Goal: Task Accomplishment & Management: Complete application form

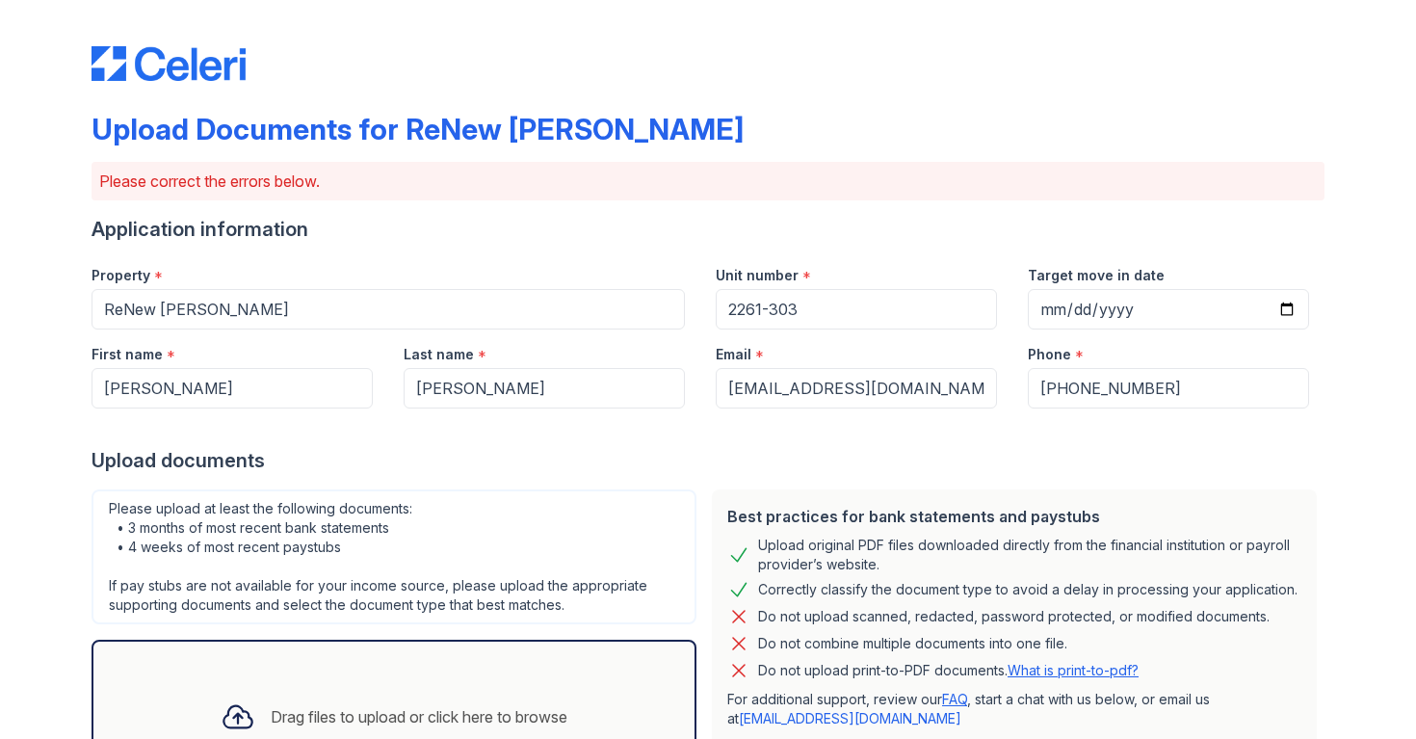
scroll to position [339, 0]
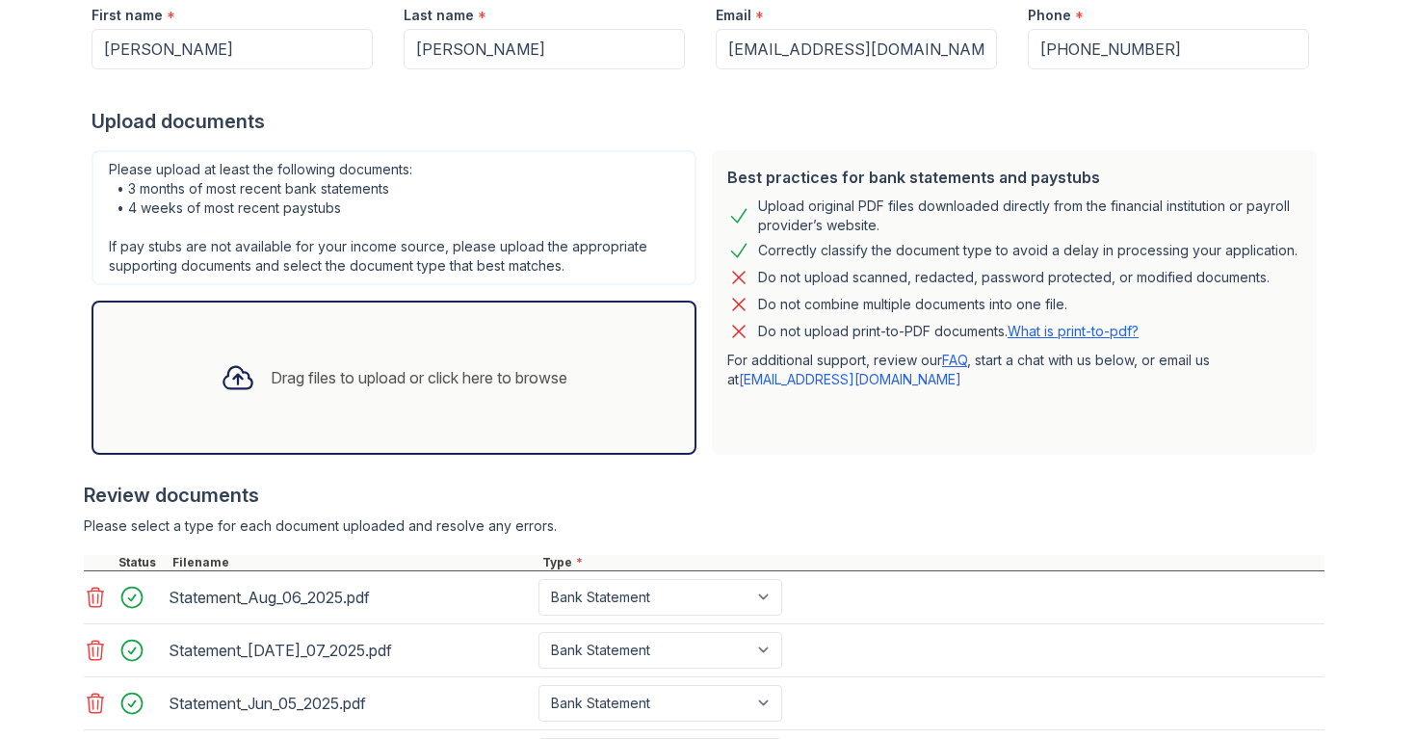
click at [693, 209] on div "Please upload at least the following documents: • 3 months of most recent bank …" at bounding box center [393, 217] width 605 height 135
click at [698, 209] on div "Please upload at least the following documents: • 3 months of most recent bank …" at bounding box center [394, 303] width 620 height 320
click at [699, 209] on div "Please upload at least the following documents: • 3 months of most recent bank …" at bounding box center [394, 303] width 620 height 320
click at [701, 209] on div "Please upload at least the following documents: • 3 months of most recent bank …" at bounding box center [394, 303] width 620 height 320
click at [706, 209] on div "Best practices for bank statements and paystubs Upload original PDF files downl…" at bounding box center [1014, 303] width 620 height 320
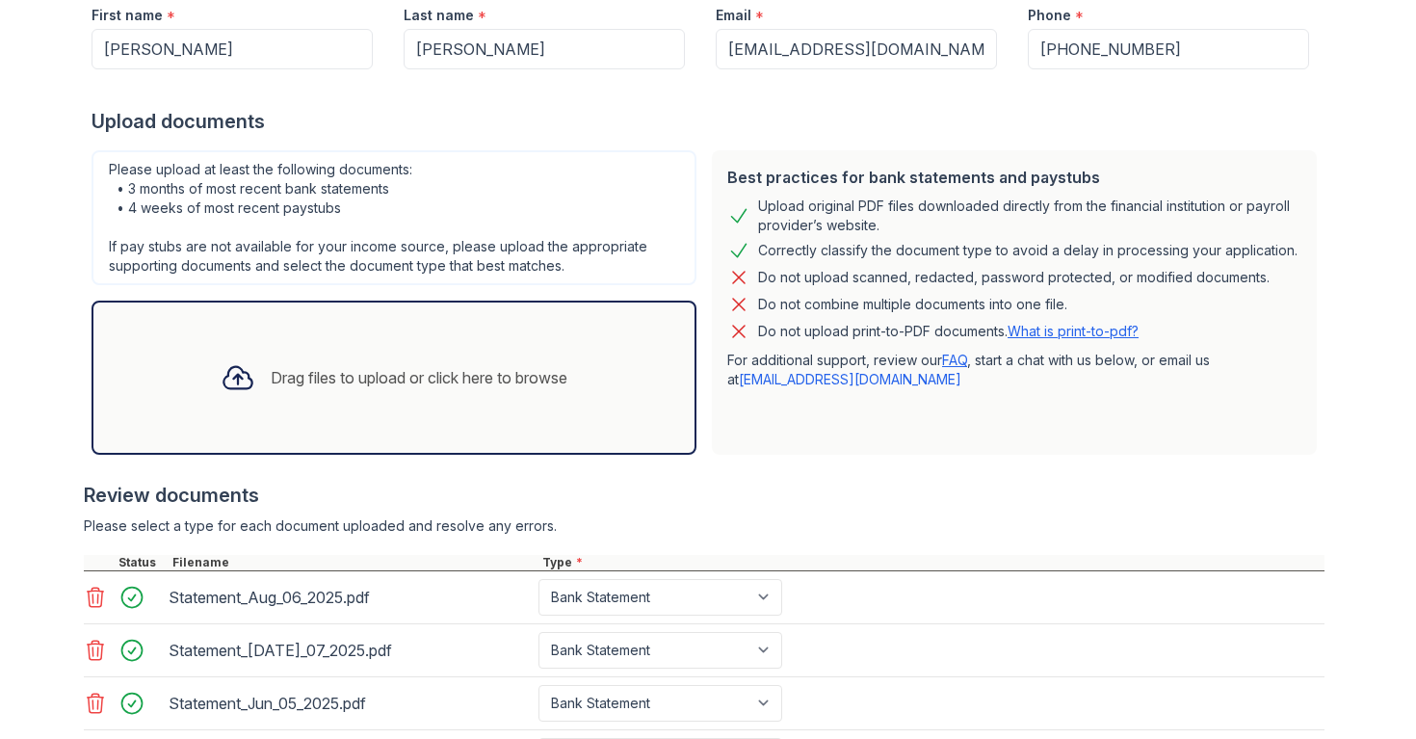
click at [705, 209] on div "Best practices for bank statements and paystubs Upload original PDF files downl…" at bounding box center [1014, 303] width 620 height 320
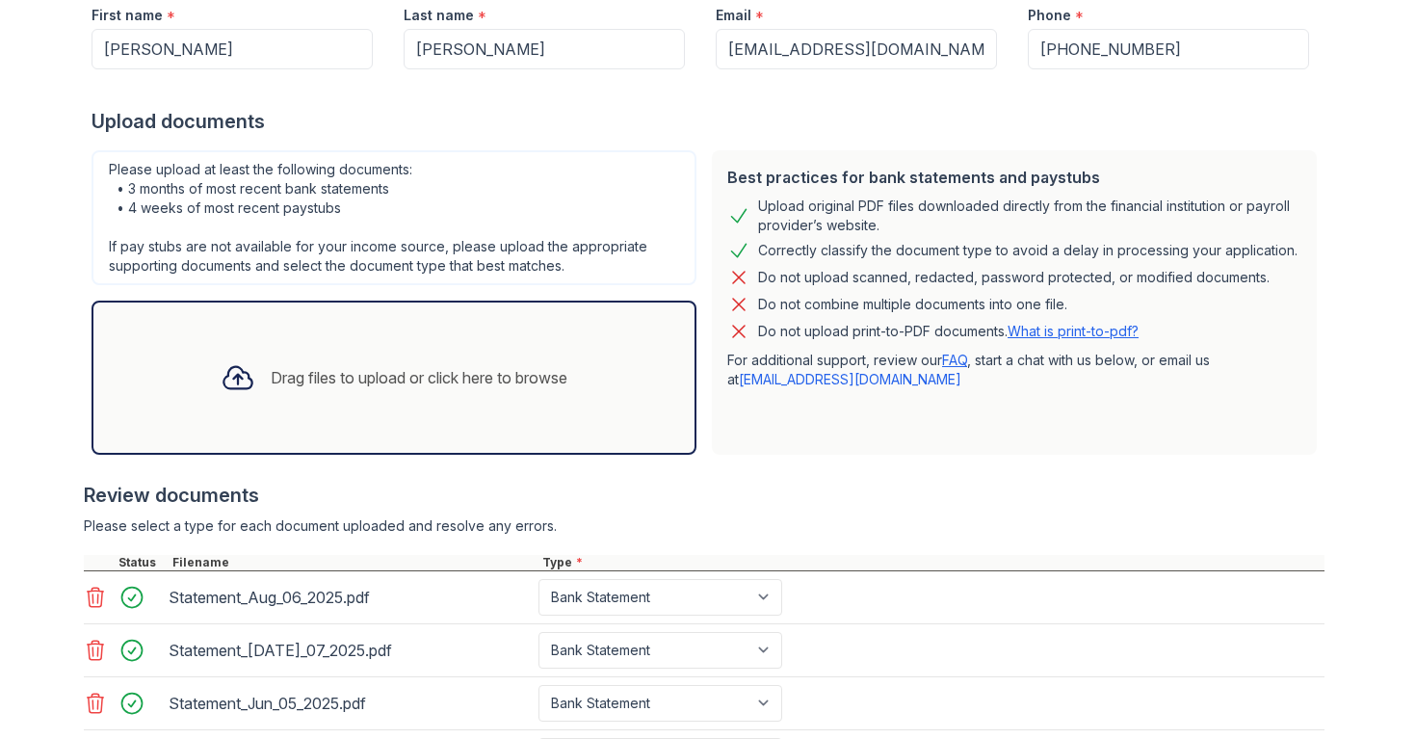
click at [705, 209] on div "Best practices for bank statements and paystubs Upload original PDF files downl…" at bounding box center [1014, 303] width 620 height 320
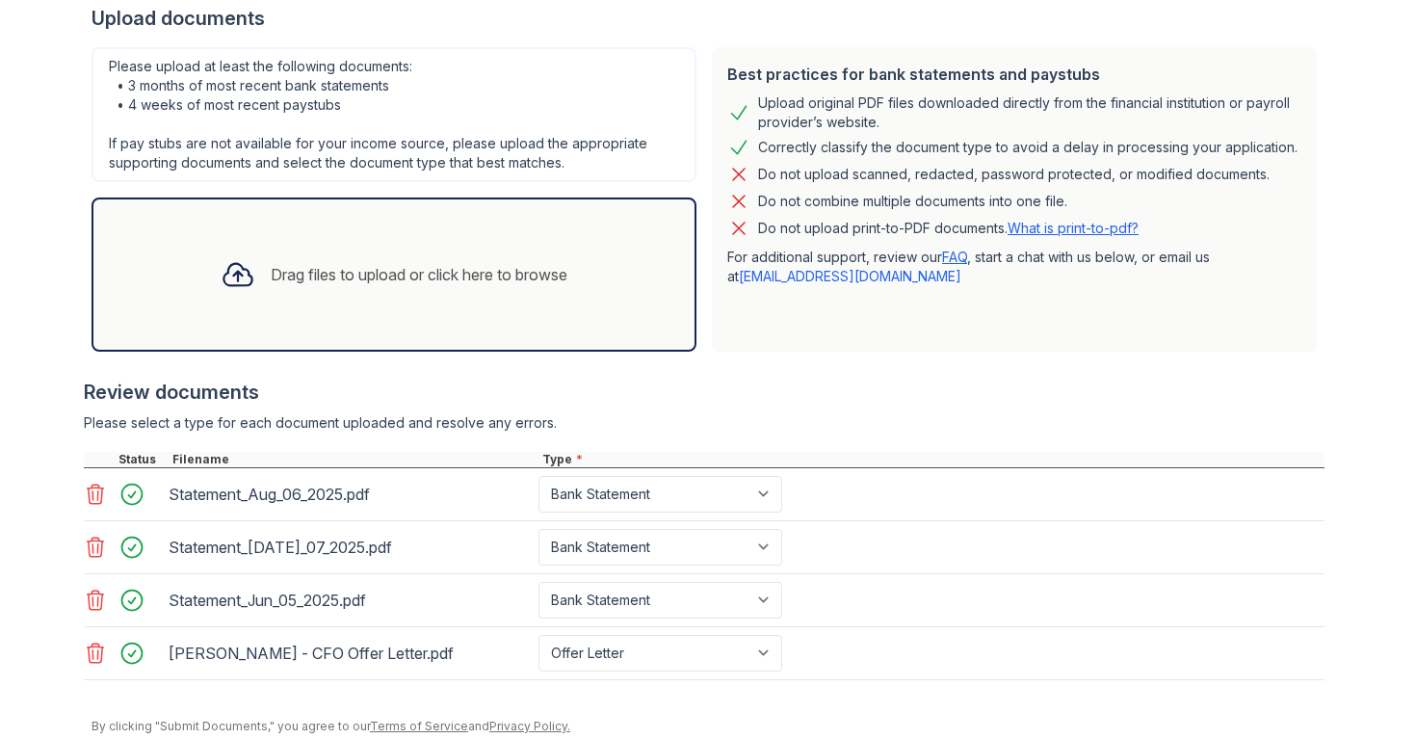
scroll to position [443, 0]
click at [705, 211] on div "Best practices for bank statements and paystubs Upload original PDF files downl…" at bounding box center [1014, 199] width 620 height 320
click at [1325, 386] on div "Upload Documents for ReNew [PERSON_NAME] Please correct the errors below. Appli…" at bounding box center [708, 183] width 1354 height 1253
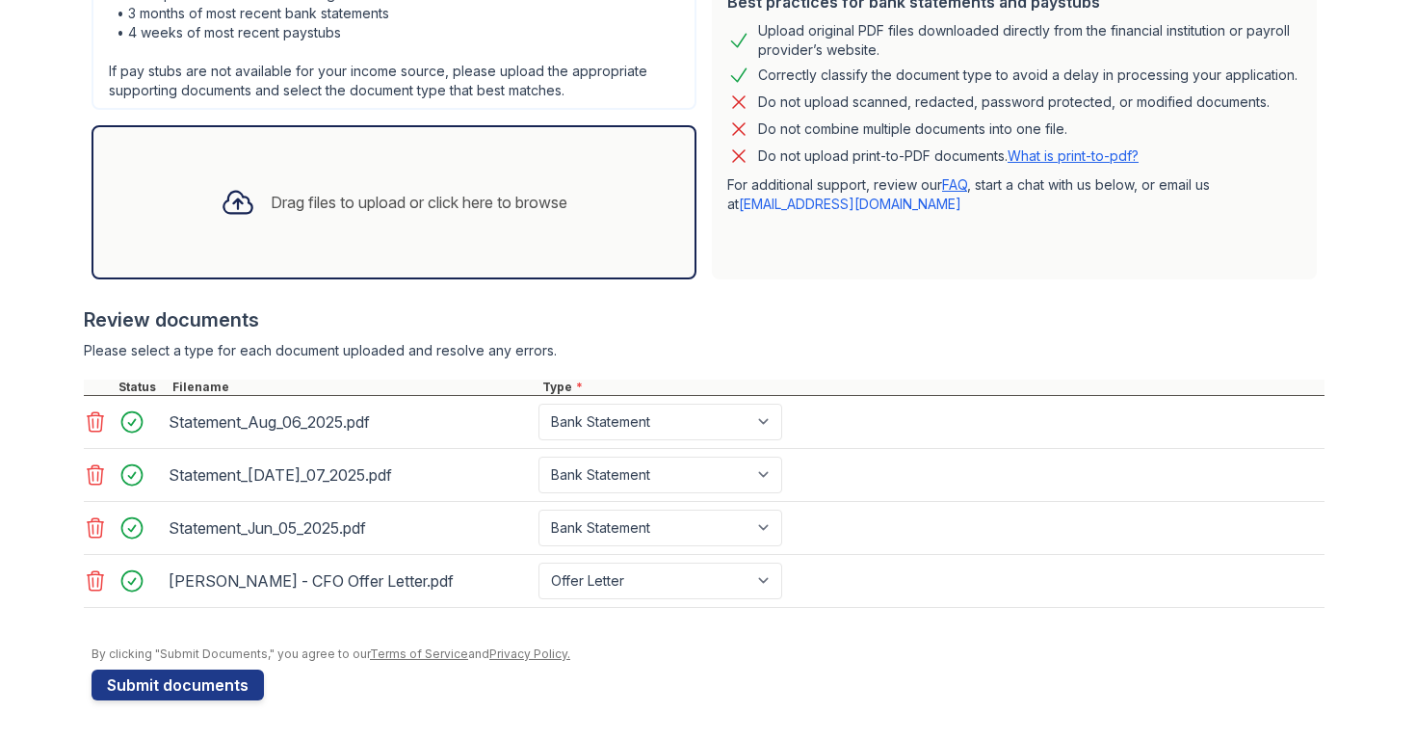
scroll to position [514, 0]
click at [399, 209] on div "Drag files to upload or click here to browse" at bounding box center [419, 202] width 297 height 23
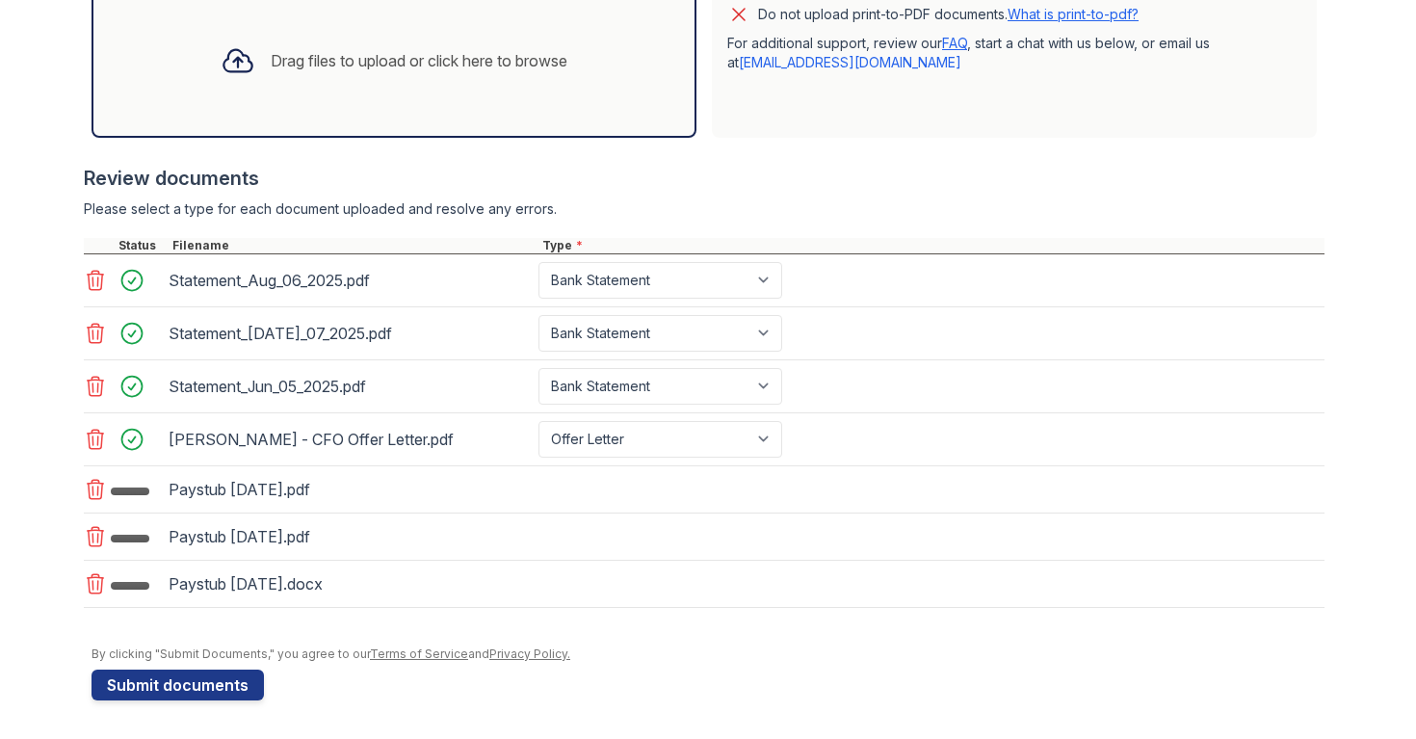
scroll to position [656, 0]
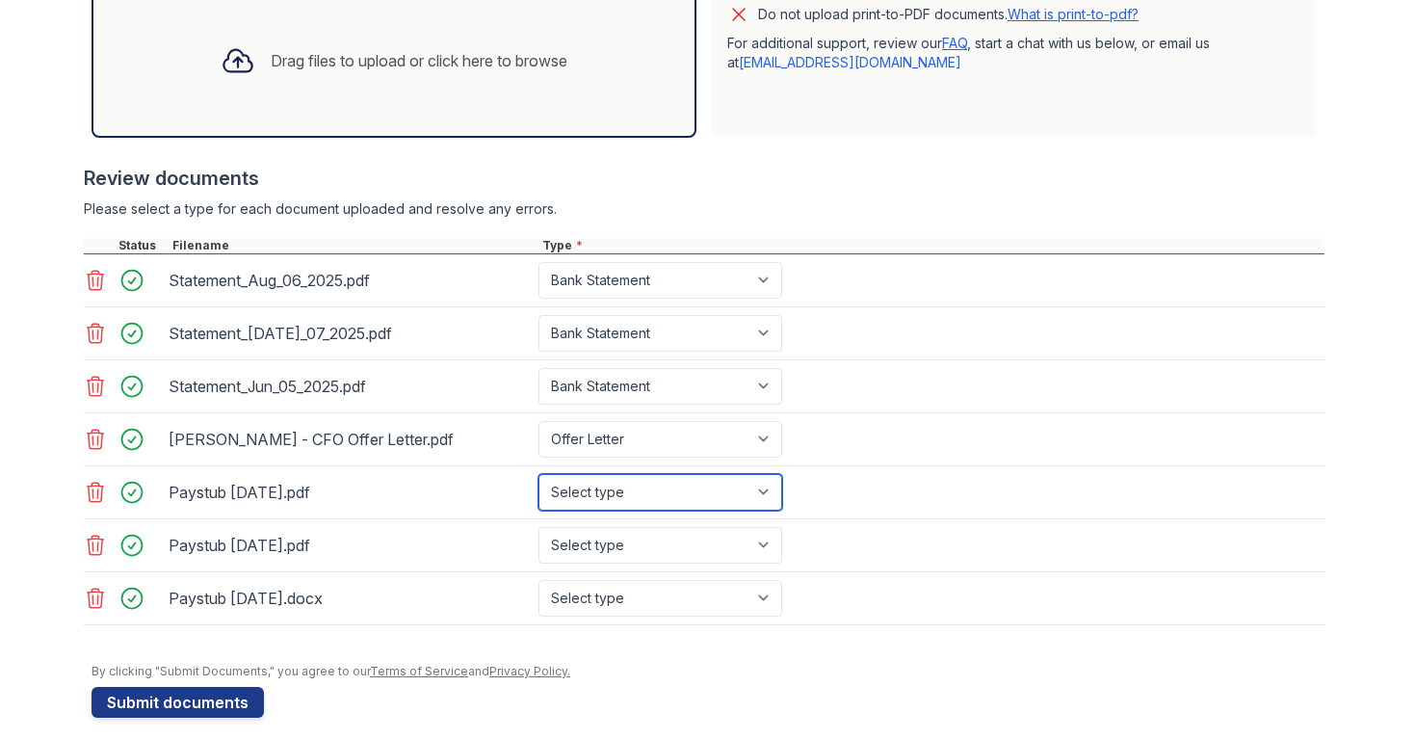
select select "paystub"
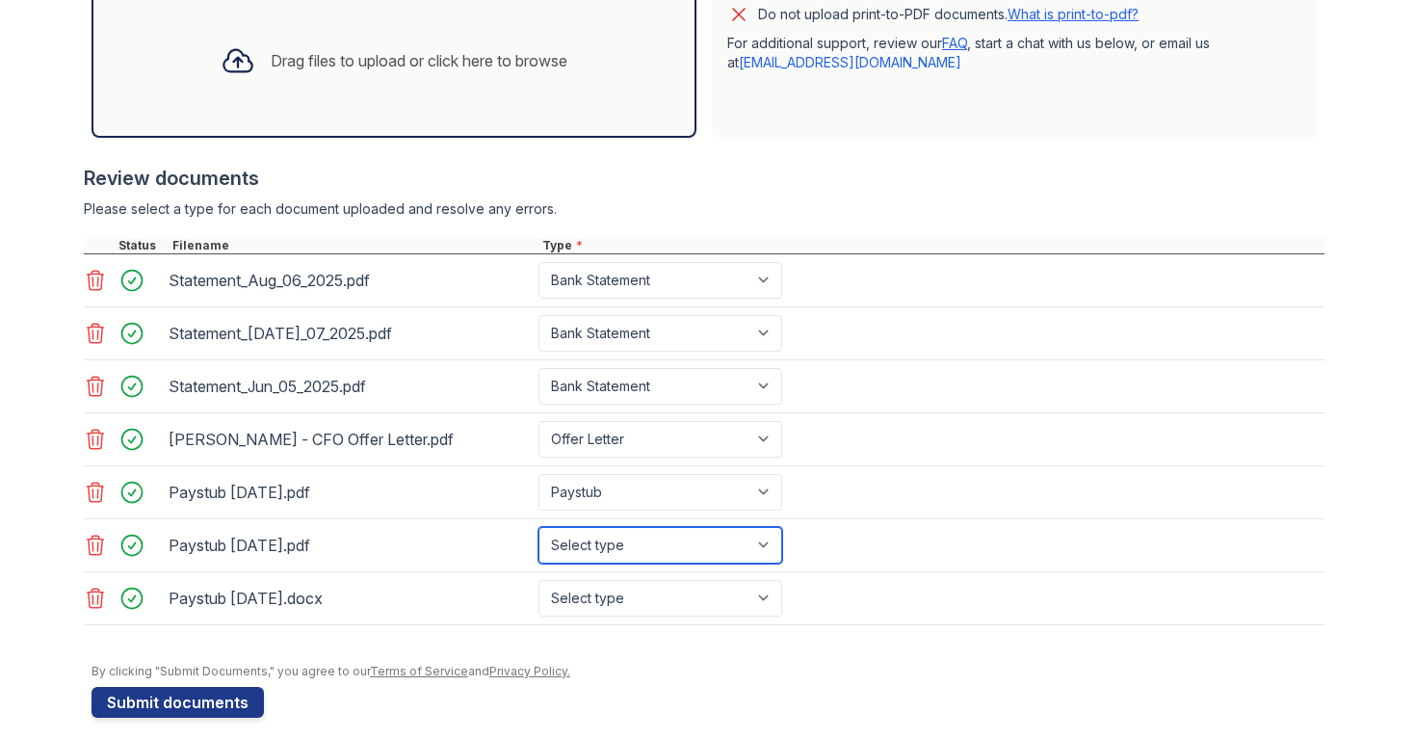
select select "paystub"
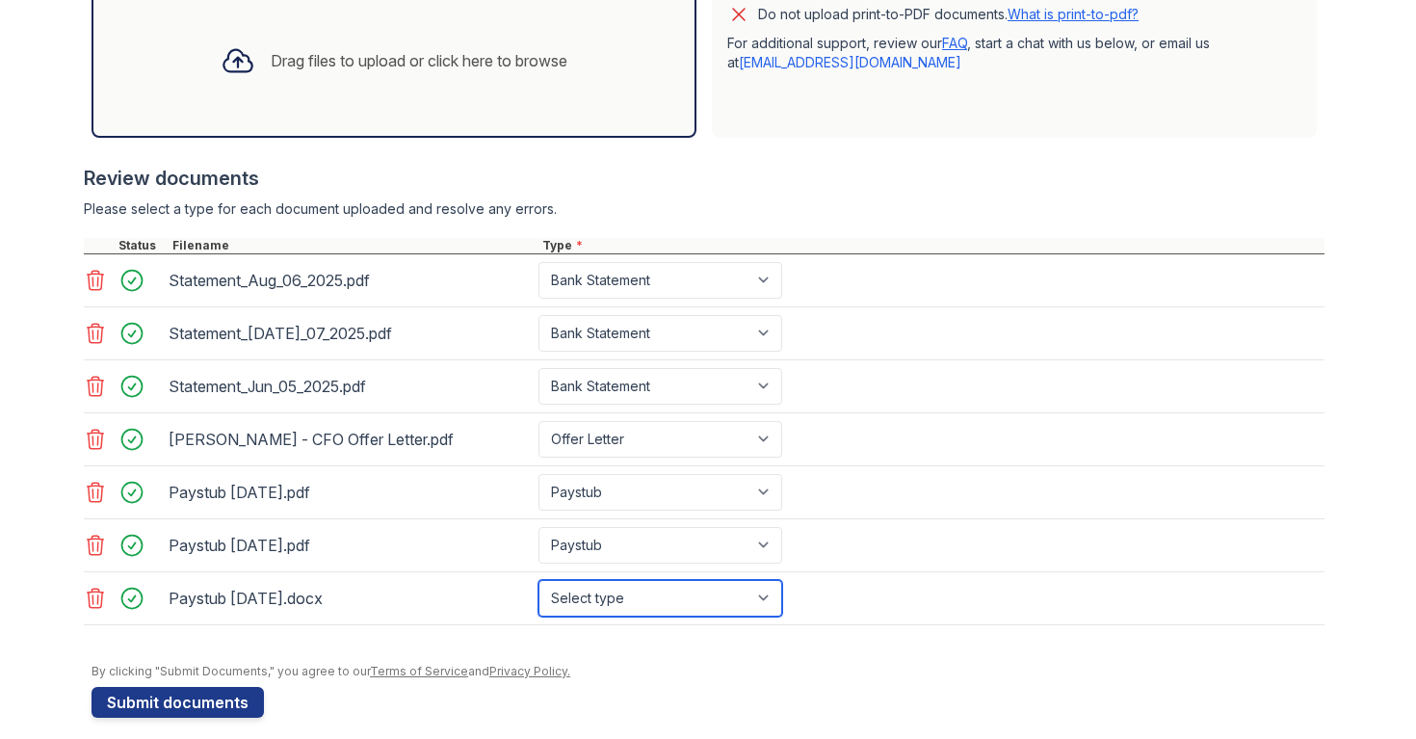
select select "paystub"
click at [602, 636] on div at bounding box center [704, 634] width 1240 height 19
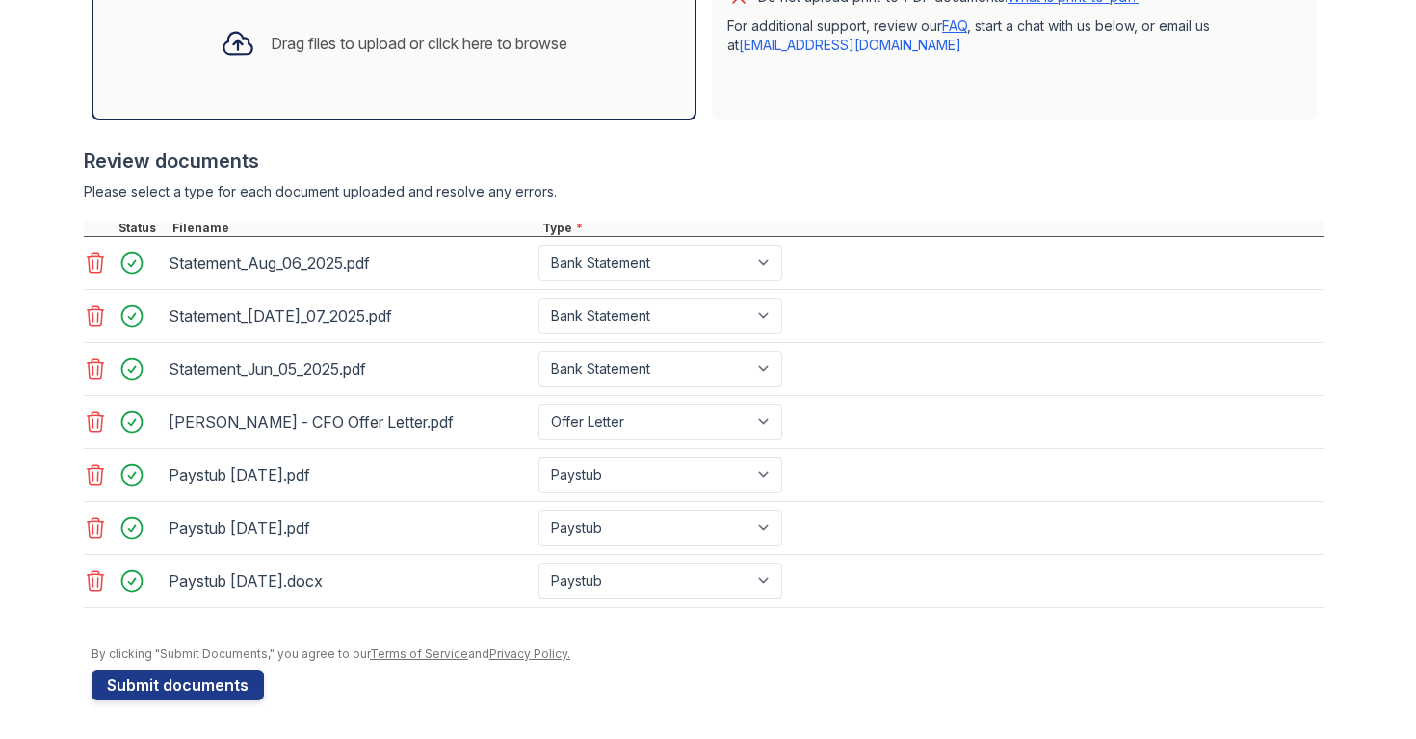
scroll to position [673, 0]
click at [221, 685] on button "Submit documents" at bounding box center [177, 684] width 172 height 31
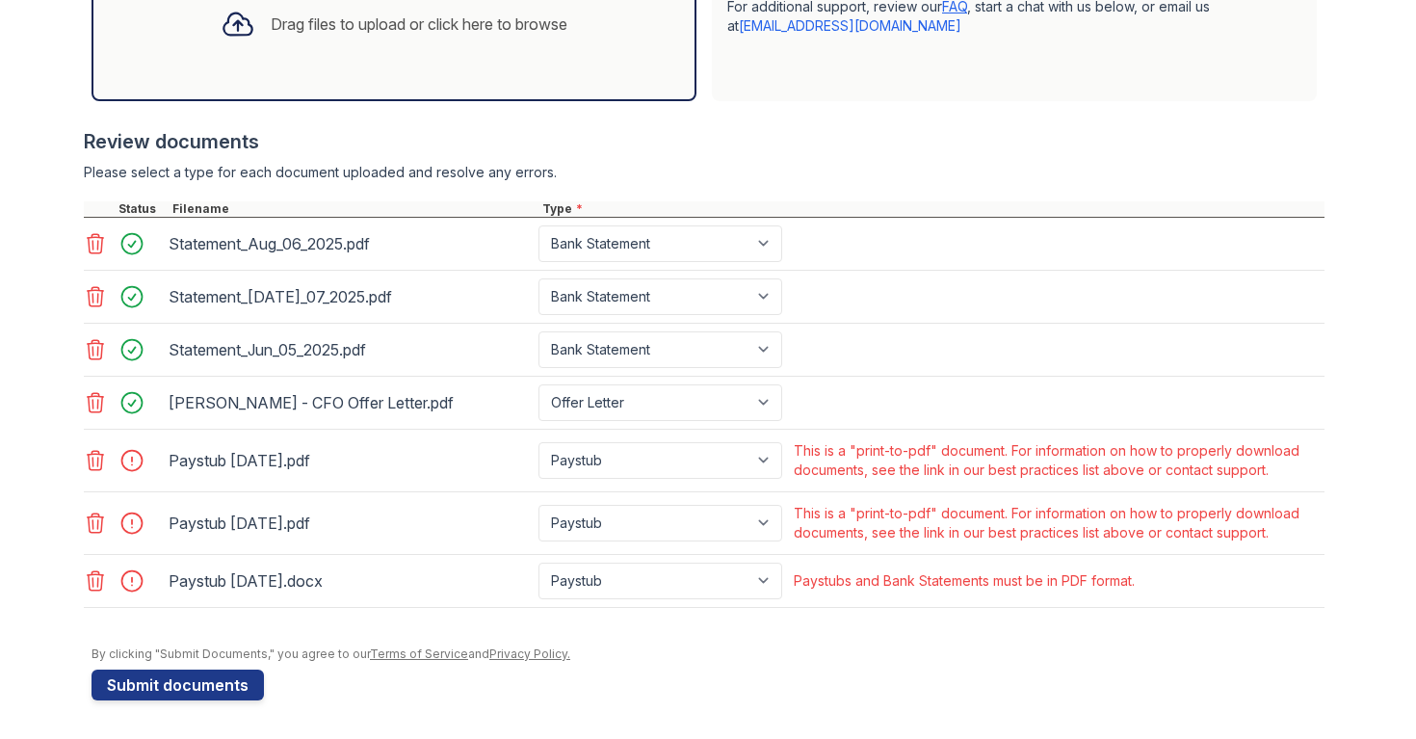
scroll to position [692, 0]
click at [98, 469] on icon at bounding box center [96, 460] width 16 height 19
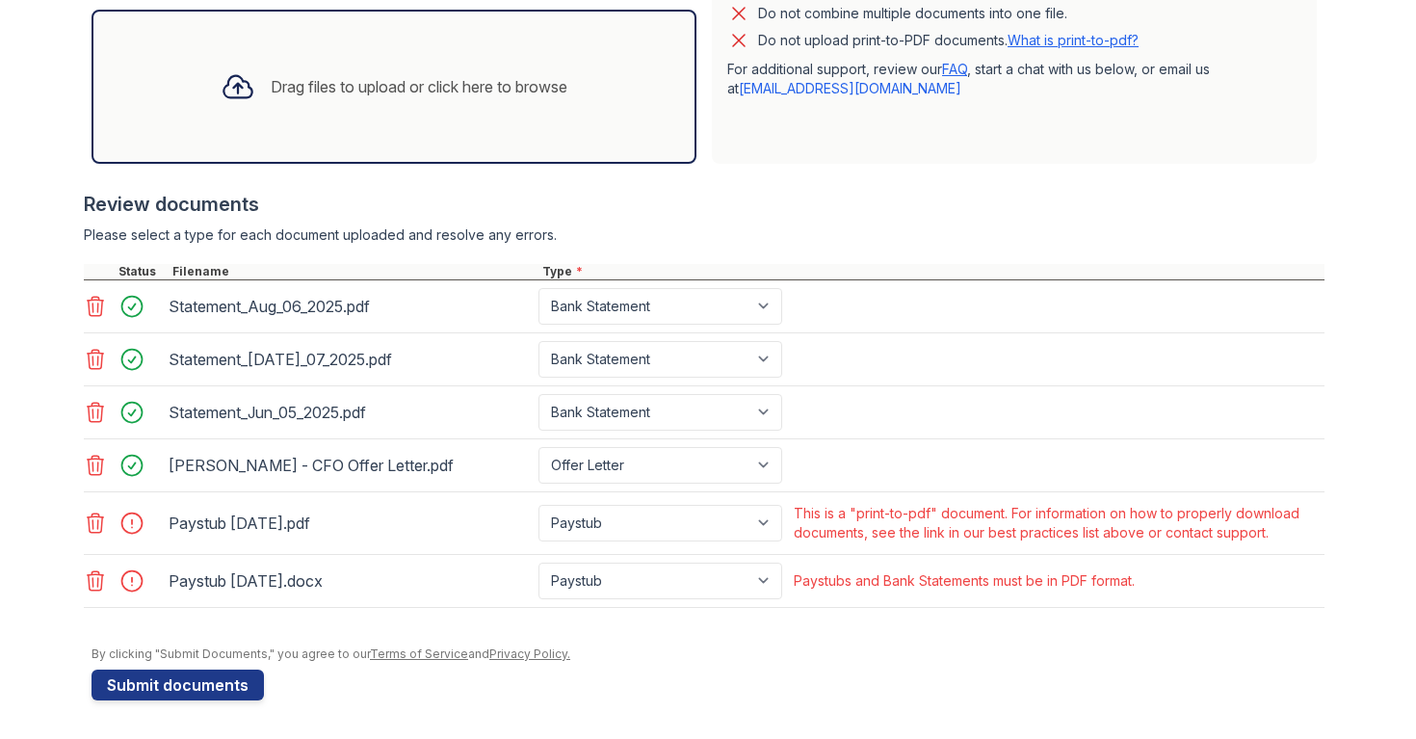
click at [96, 516] on icon at bounding box center [96, 522] width 16 height 19
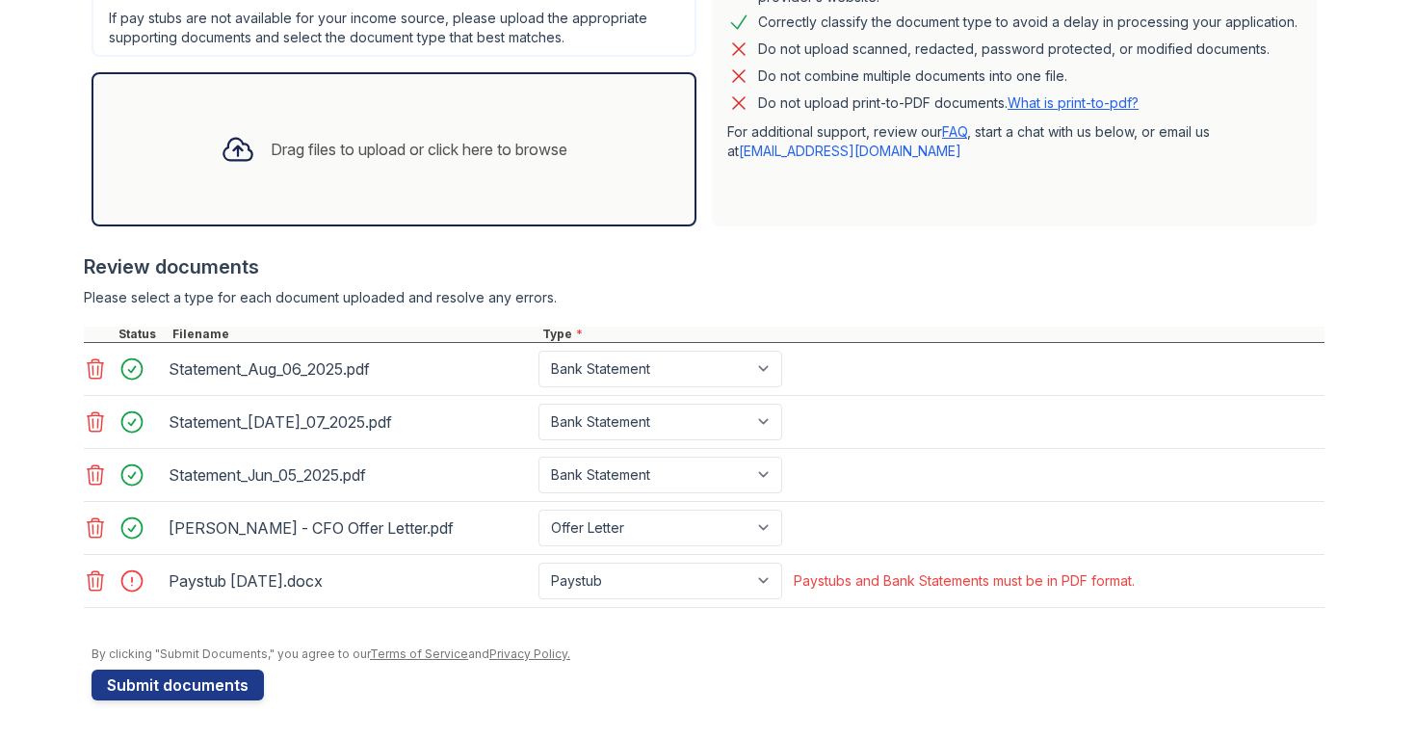
click at [95, 578] on icon at bounding box center [95, 580] width 23 height 23
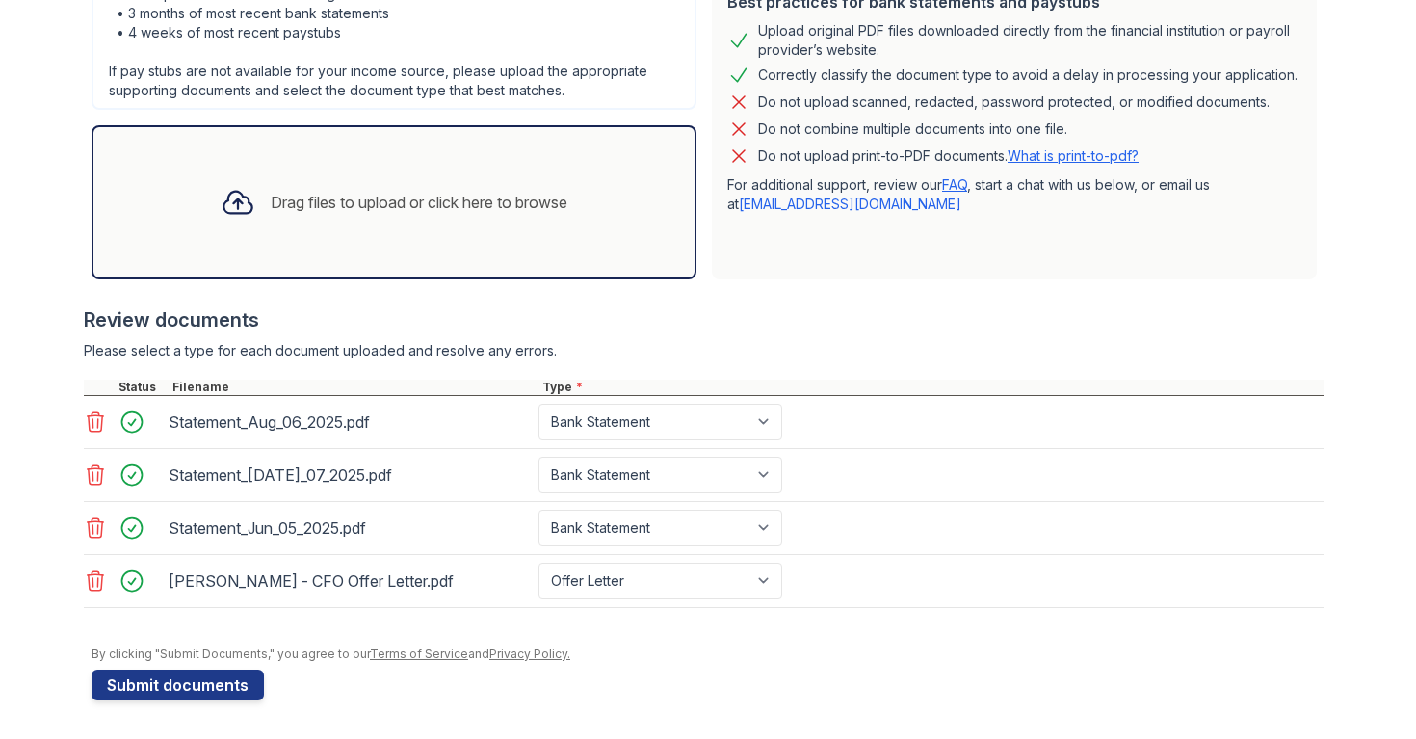
click at [376, 205] on div "Drag files to upload or click here to browse" at bounding box center [419, 202] width 297 height 23
click at [483, 241] on div "Drag files to upload or click here to browse" at bounding box center [393, 202] width 605 height 154
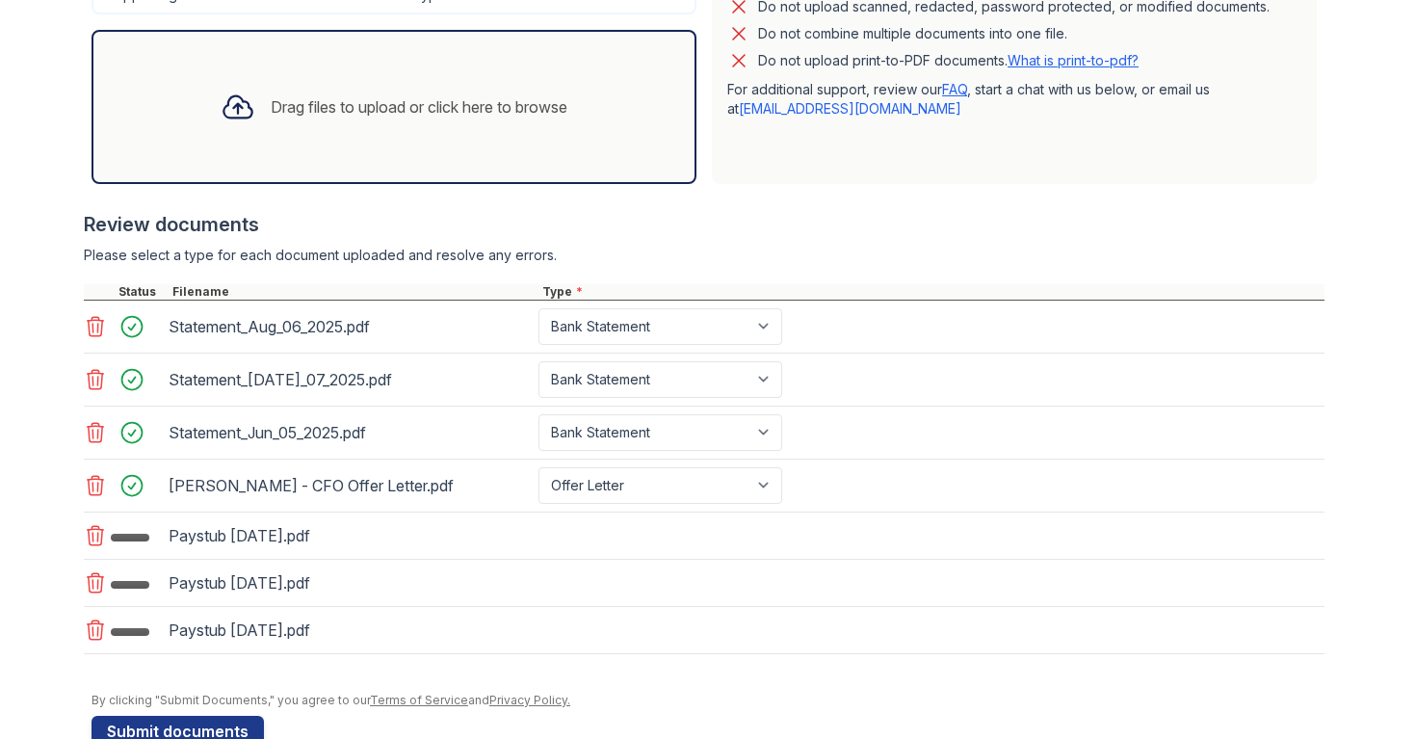
scroll to position [621, 0]
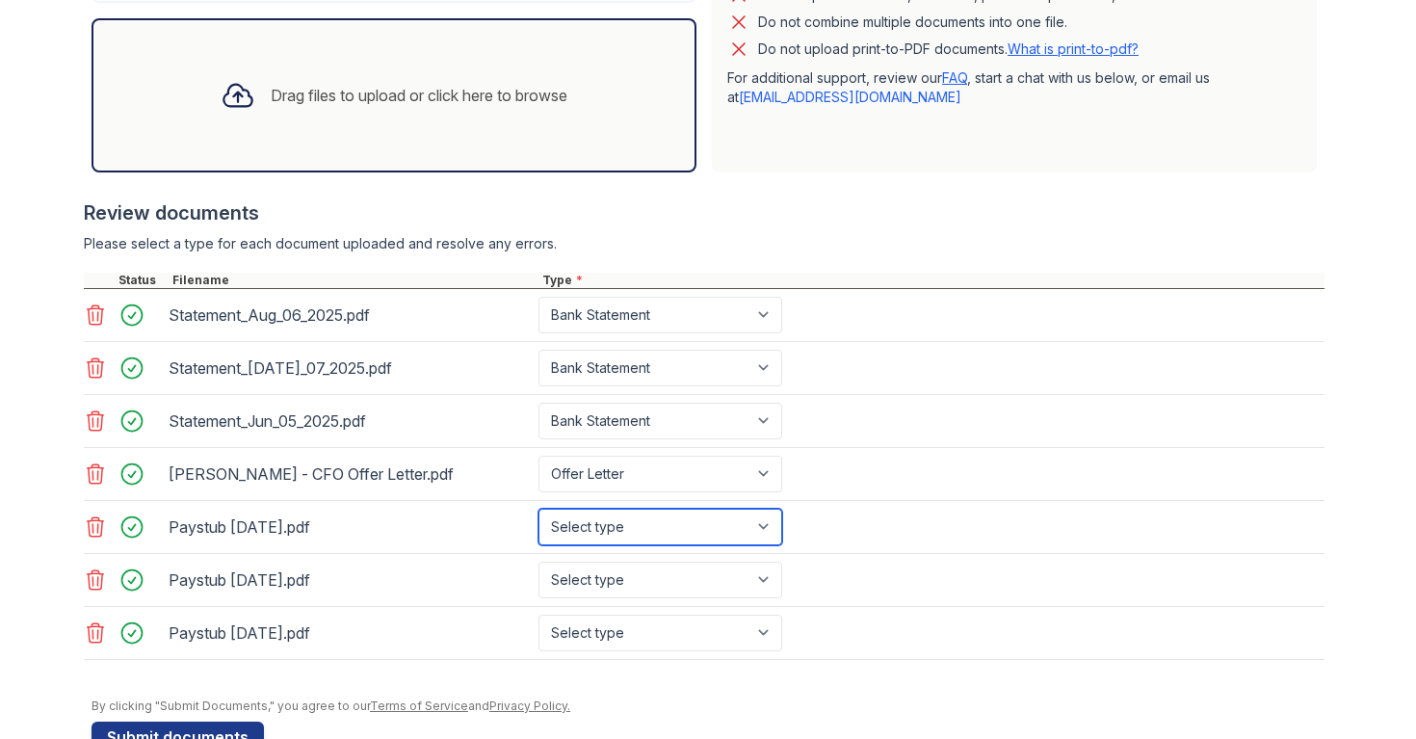
select select "paystub"
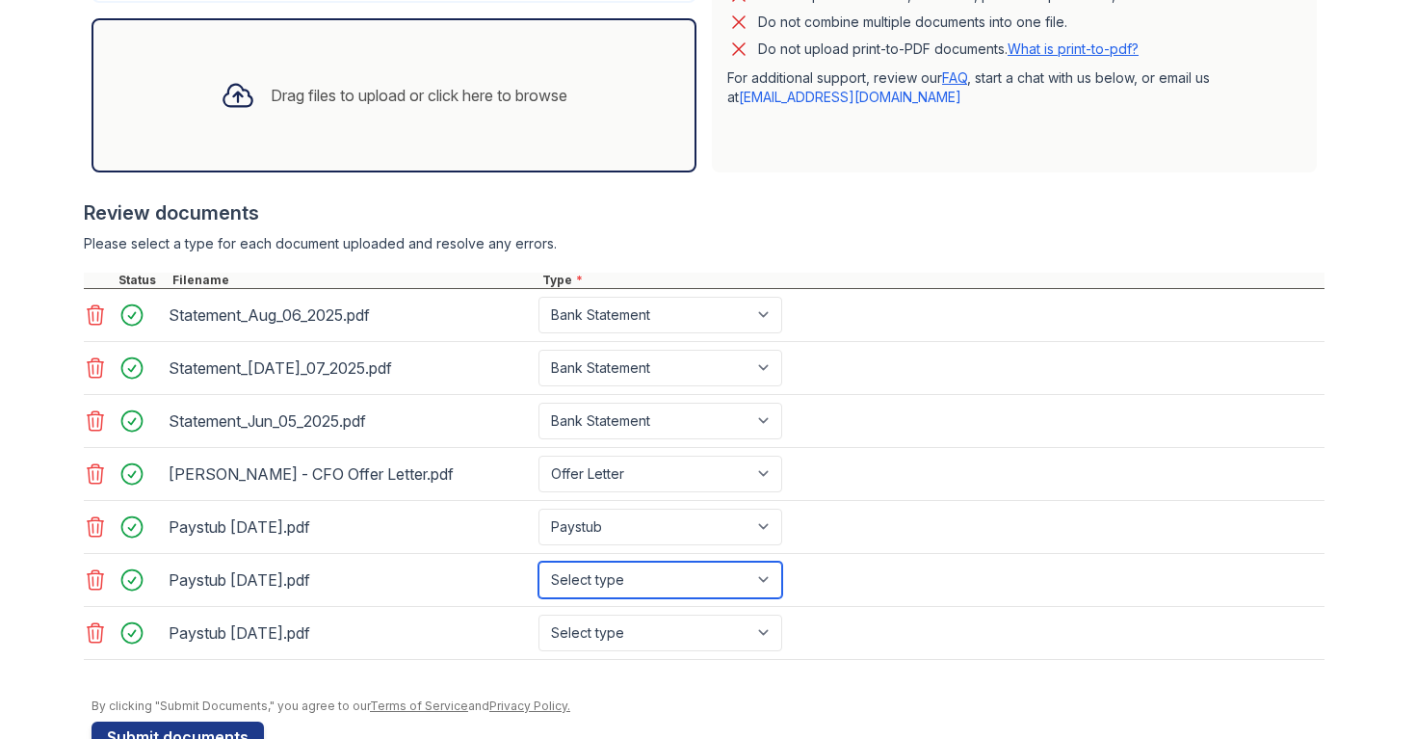
select select "paystub"
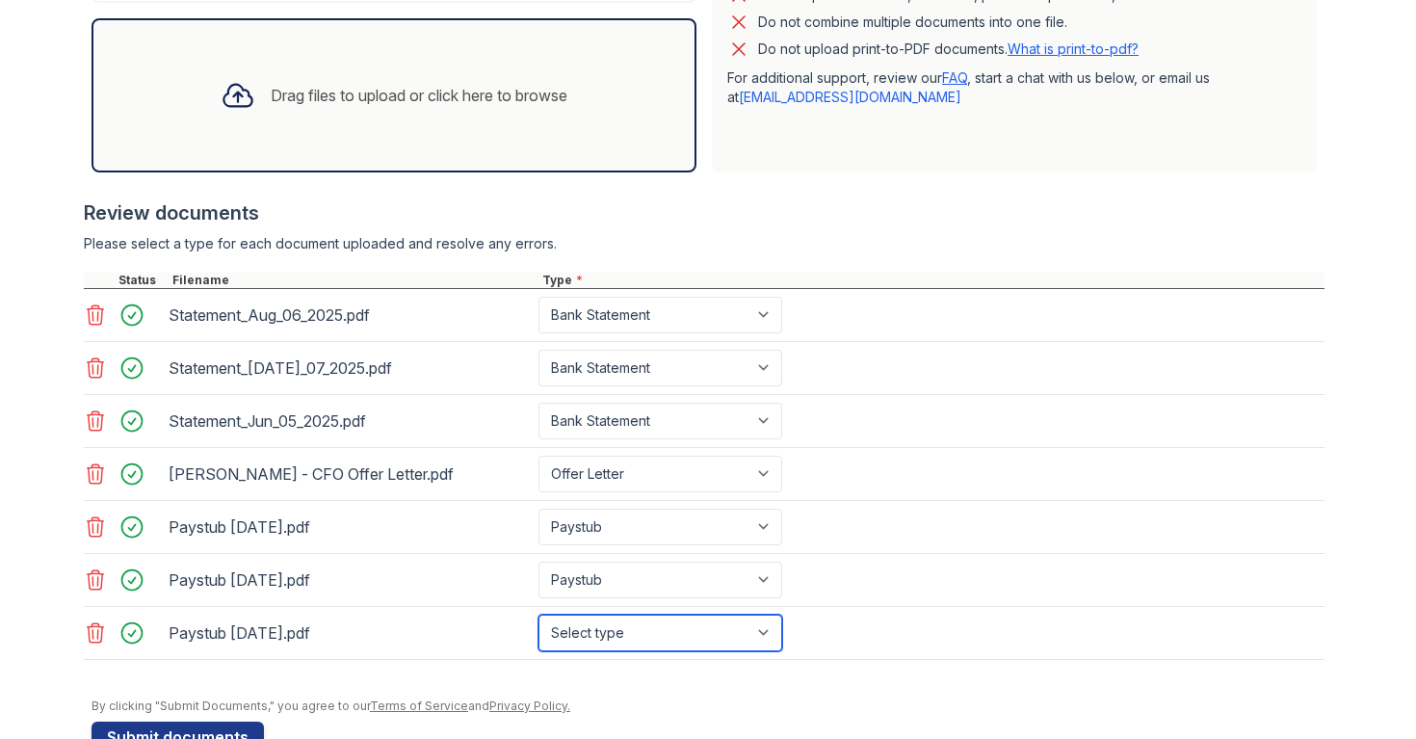
select select "paystub"
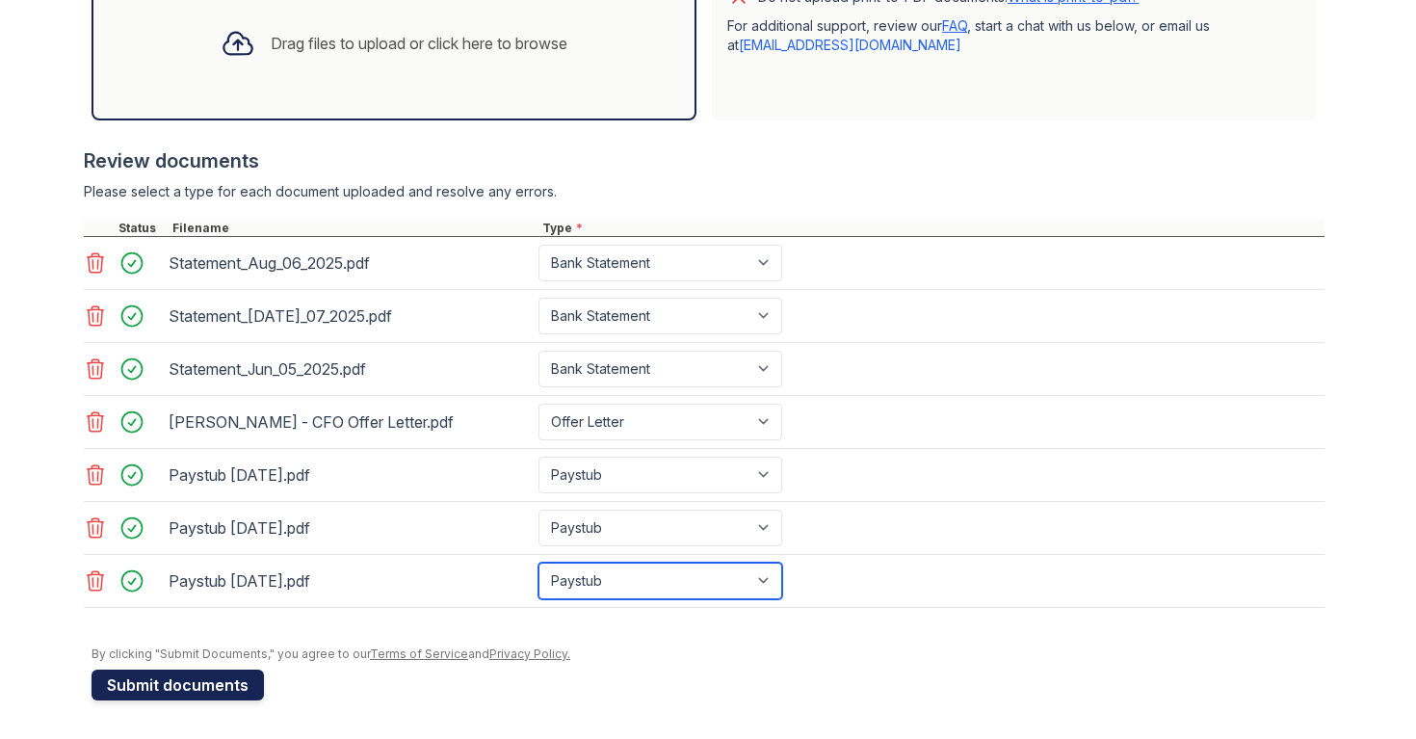
scroll to position [673, 0]
click at [198, 684] on button "Submit documents" at bounding box center [177, 684] width 172 height 31
